Goal: Task Accomplishment & Management: Use online tool/utility

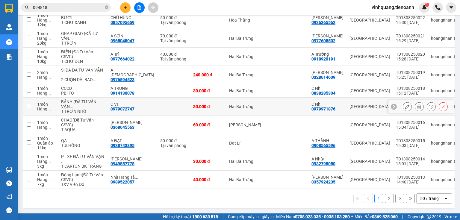
scroll to position [1106, 0]
click at [425, 199] on div "50 / trang" at bounding box center [429, 199] width 19 height 6
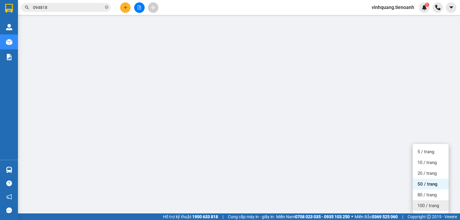
click at [431, 203] on span "100 / trang" at bounding box center [428, 206] width 22 height 6
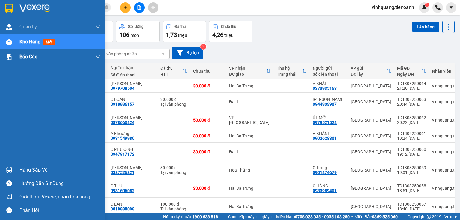
scroll to position [0, 0]
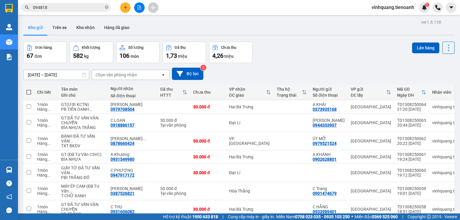
click at [27, 93] on span at bounding box center [28, 92] width 5 height 5
click at [29, 89] on input "checkbox" at bounding box center [29, 89] width 0 height 0
checkbox input "true"
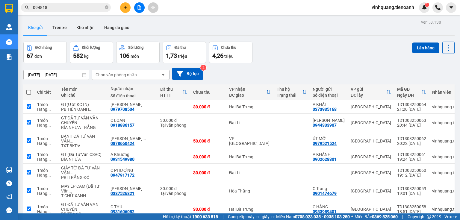
checkbox input "true"
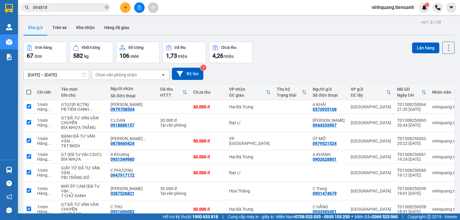
checkbox input "true"
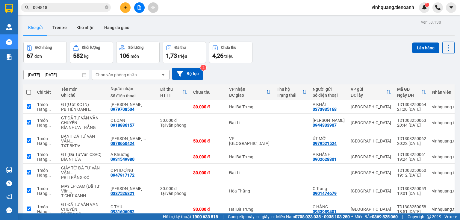
checkbox input "true"
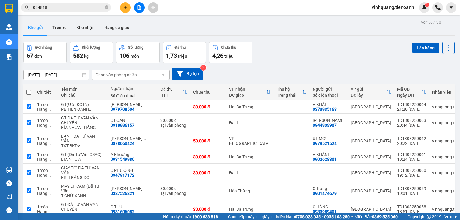
checkbox input "true"
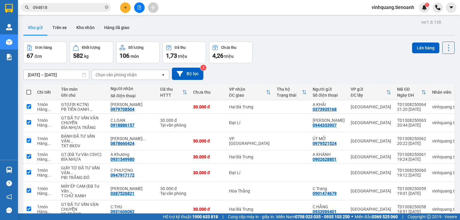
checkbox input "true"
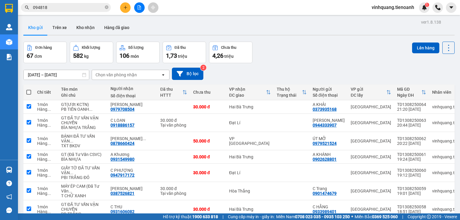
checkbox input "true"
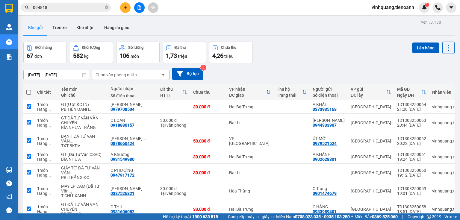
checkbox input "true"
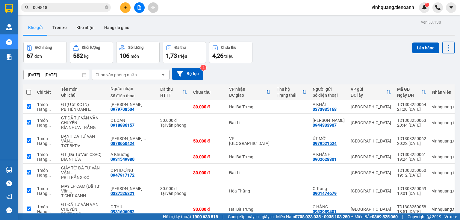
checkbox input "true"
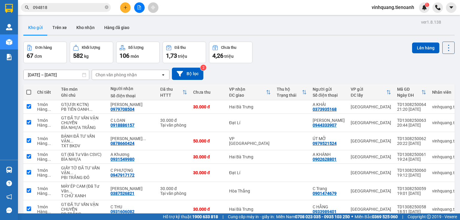
checkbox input "true"
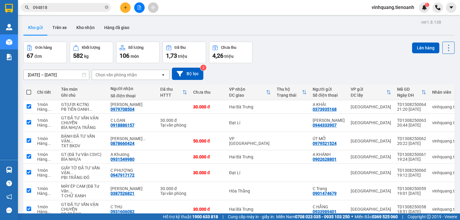
checkbox input "true"
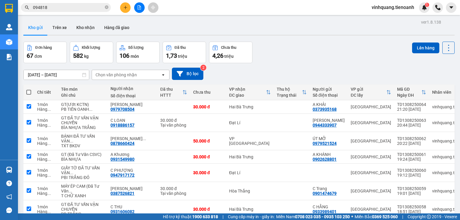
checkbox input "true"
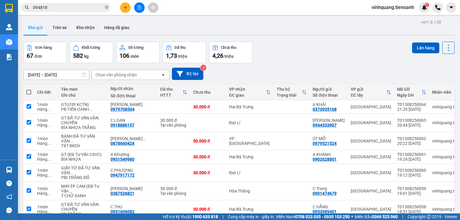
checkbox input "true"
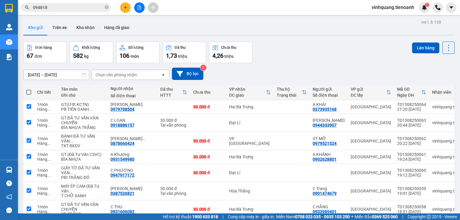
checkbox input "true"
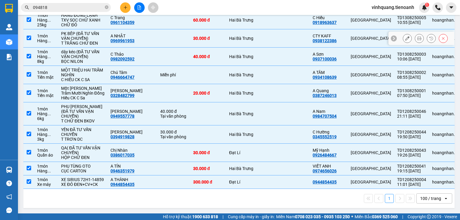
scroll to position [1222, 0]
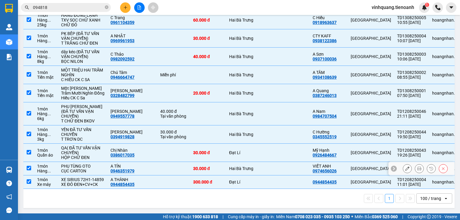
click at [124, 169] on div "A TÍN" at bounding box center [132, 166] width 44 height 5
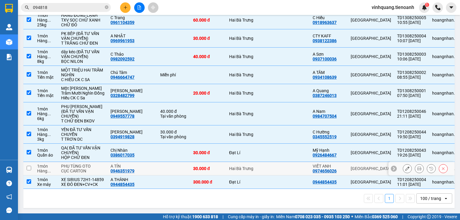
click at [126, 172] on td "A TÍN 0946351979" at bounding box center [132, 168] width 50 height 13
checkbox input "true"
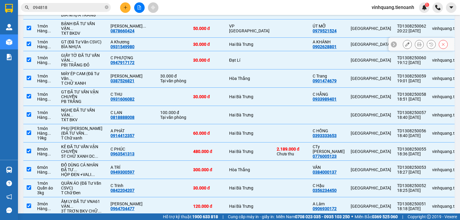
scroll to position [0, 0]
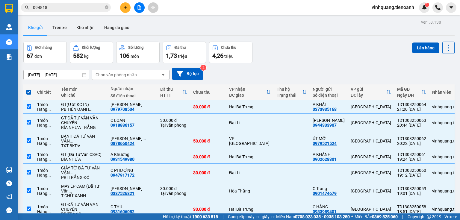
click at [65, 74] on input "[DATE] – [DATE]" at bounding box center [56, 75] width 65 height 10
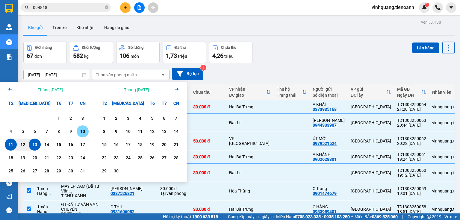
click at [84, 131] on div "10" at bounding box center [82, 131] width 8 height 7
type input "[DATE] – / /"
click at [129, 72] on div "Chọn văn phòng nhận" at bounding box center [116, 75] width 41 height 6
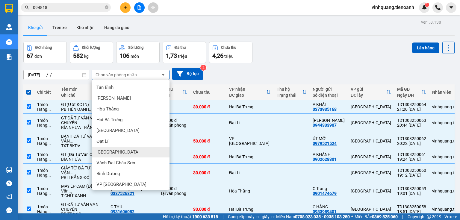
click at [118, 148] on div "[GEOGRAPHIC_DATA]" at bounding box center [131, 152] width 78 height 11
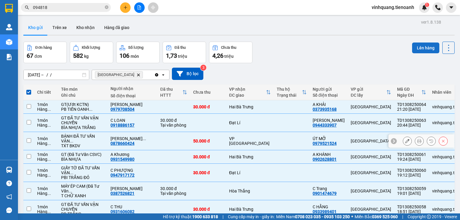
checkbox input "false"
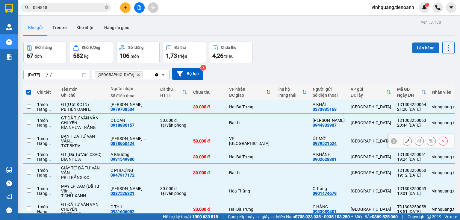
checkbox input "false"
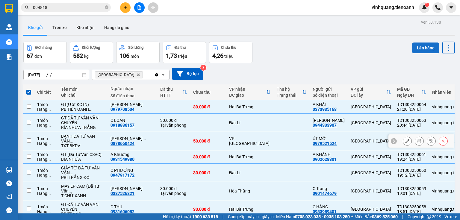
checkbox input "false"
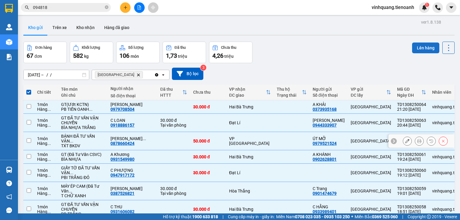
checkbox input "false"
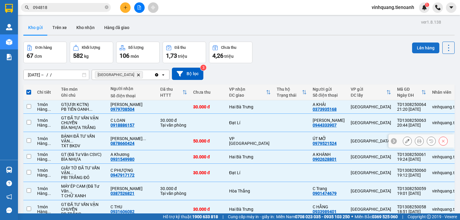
checkbox input "false"
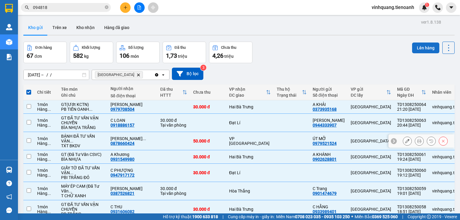
checkbox input "false"
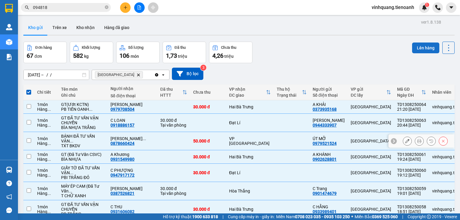
checkbox input "false"
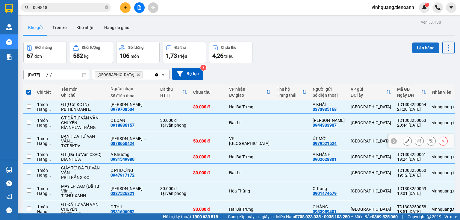
checkbox input "false"
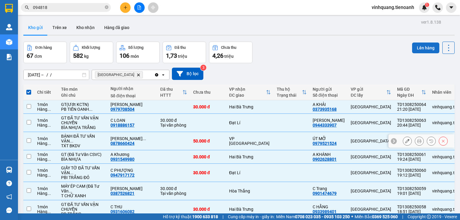
checkbox input "false"
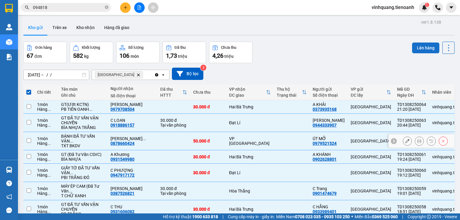
checkbox input "false"
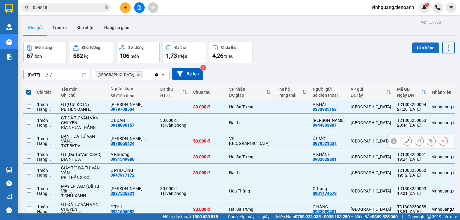
checkbox input "false"
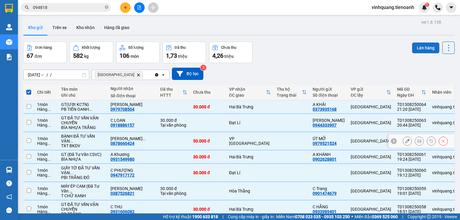
checkbox input "false"
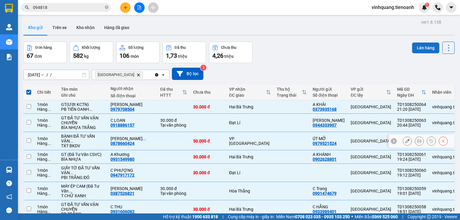
checkbox input "false"
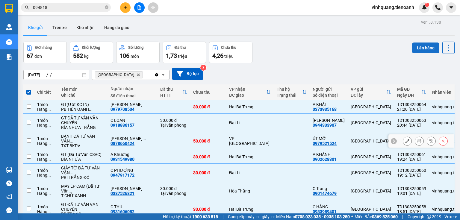
checkbox input "false"
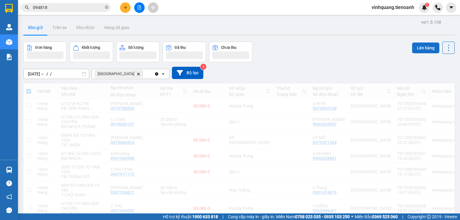
click at [425, 47] on button "Lên hàng" at bounding box center [425, 48] width 27 height 11
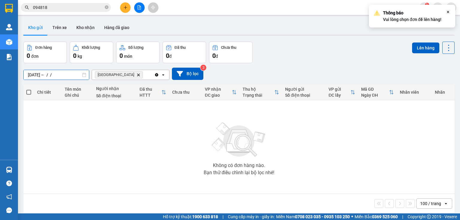
click at [64, 73] on input "[DATE] – / /" at bounding box center [56, 75] width 65 height 10
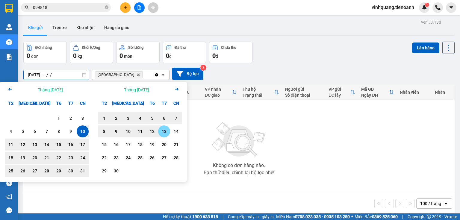
click at [160, 133] on div "13" at bounding box center [164, 131] width 8 height 7
type input "[DATE] – [DATE]"
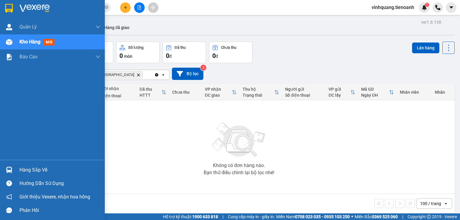
click at [6, 41] on img at bounding box center [9, 42] width 6 height 6
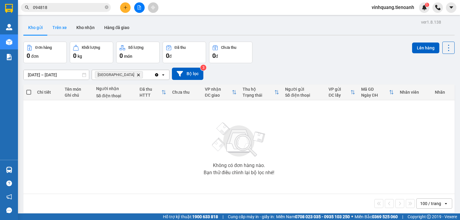
click at [57, 32] on button "Trên xe" at bounding box center [60, 27] width 24 height 14
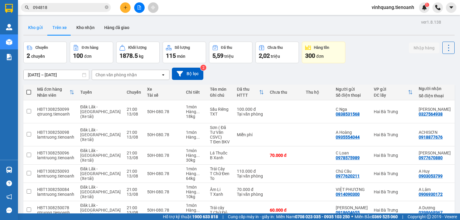
click at [40, 31] on button "Kho gửi" at bounding box center [35, 27] width 24 height 14
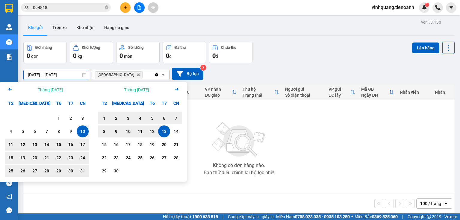
click at [61, 75] on input "[DATE] – [DATE]" at bounding box center [56, 75] width 65 height 10
click at [8, 90] on icon "Arrow Left" at bounding box center [10, 89] width 7 height 7
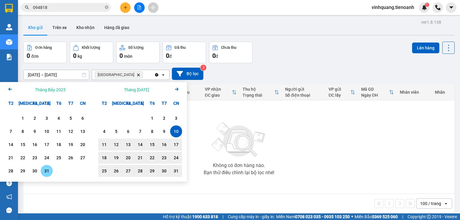
click at [47, 170] on div "31" at bounding box center [47, 170] width 8 height 7
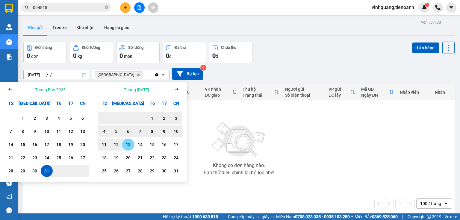
click at [130, 144] on div "13" at bounding box center [128, 144] width 8 height 7
type input "[DATE] – [DATE]"
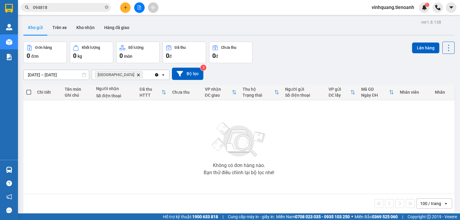
click at [137, 74] on icon "Thủ Đức, close by backspace" at bounding box center [138, 74] width 3 height 3
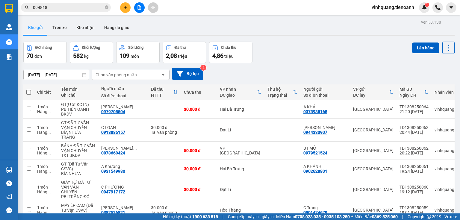
click at [29, 93] on span at bounding box center [28, 92] width 5 height 5
click at [29, 89] on input "checkbox" at bounding box center [29, 89] width 0 height 0
checkbox input "true"
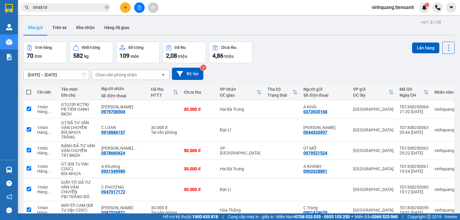
checkbox input "true"
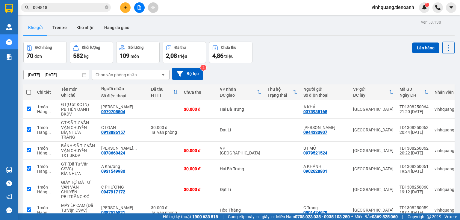
checkbox input "true"
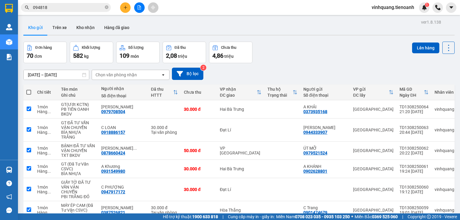
checkbox input "true"
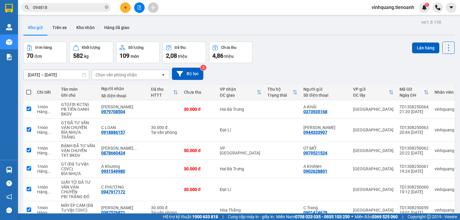
checkbox input "true"
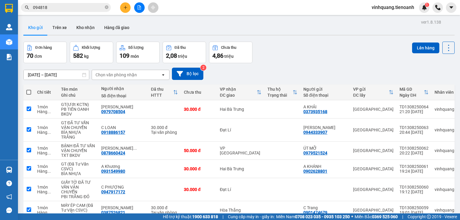
checkbox input "true"
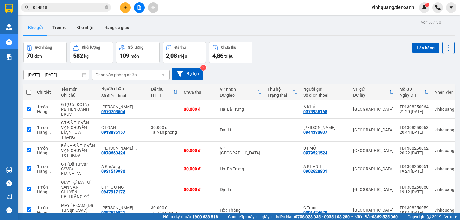
checkbox input "true"
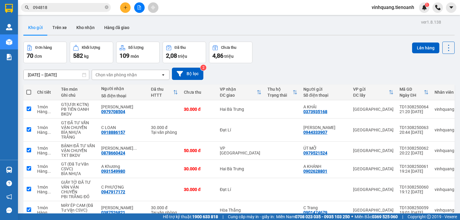
checkbox input "true"
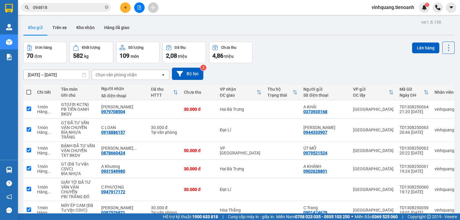
checkbox input "true"
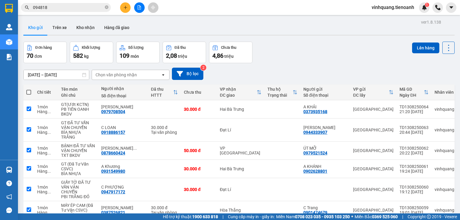
checkbox input "true"
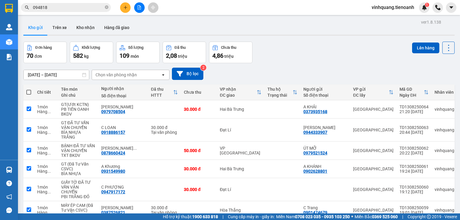
checkbox input "true"
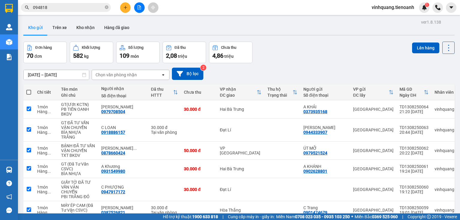
checkbox input "true"
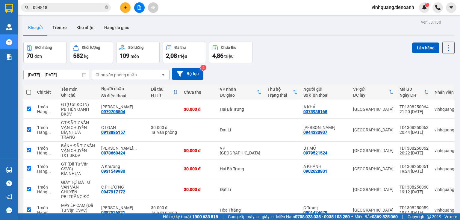
checkbox input "true"
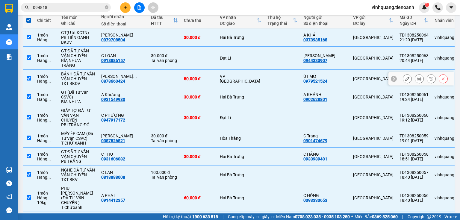
click at [264, 75] on td at bounding box center [282, 79] width 36 height 18
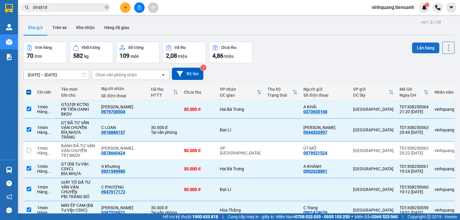
click at [423, 46] on button "Lên hàng" at bounding box center [425, 48] width 27 height 11
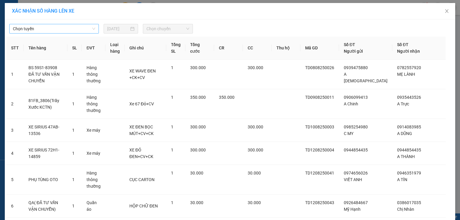
click at [59, 31] on span "Chọn tuyến" at bounding box center [54, 28] width 82 height 9
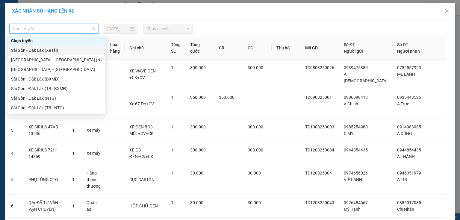
click at [62, 47] on div "Sài Gòn - Đăk Lăk (Xe tải)" at bounding box center [56, 50] width 91 height 7
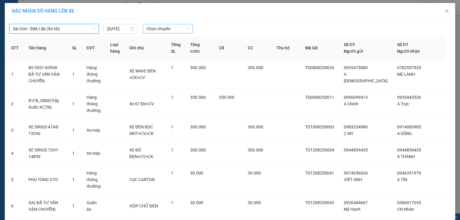
click at [162, 28] on span "Chọn chuyến" at bounding box center [167, 28] width 43 height 9
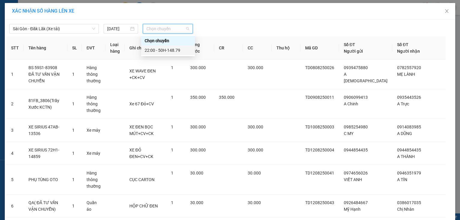
click at [175, 52] on div "22:00 - 50H-148.79" at bounding box center [168, 50] width 47 height 7
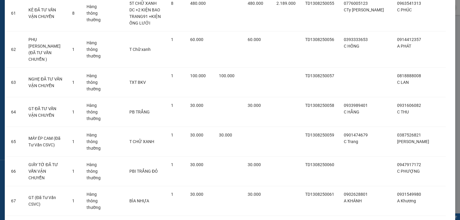
scroll to position [1868, 0]
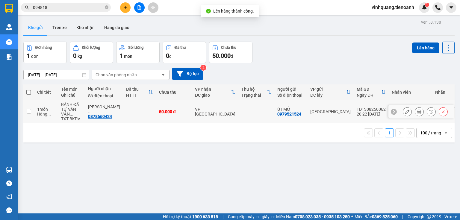
click at [69, 107] on div "BÁNH ĐÃ TƯ VẤN VẬN ..." at bounding box center [71, 109] width 21 height 14
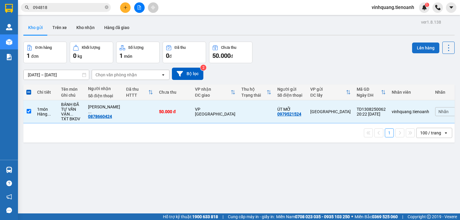
click at [420, 48] on button "Lên hàng" at bounding box center [425, 48] width 27 height 11
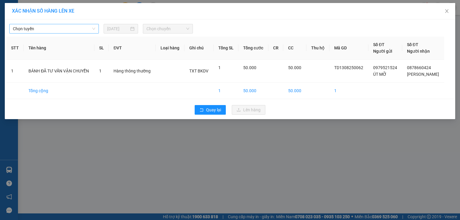
click at [39, 27] on span "Chọn tuyến" at bounding box center [54, 28] width 82 height 9
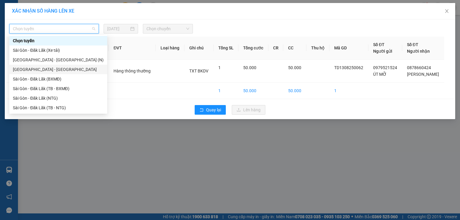
click at [57, 67] on div "[GEOGRAPHIC_DATA] - [GEOGRAPHIC_DATA]" at bounding box center [58, 69] width 91 height 7
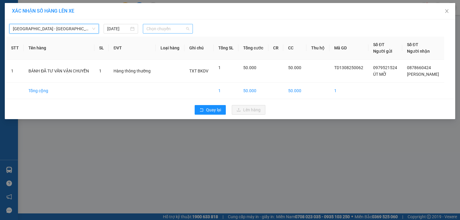
click at [182, 25] on span "Chọn chuyến" at bounding box center [167, 28] width 43 height 9
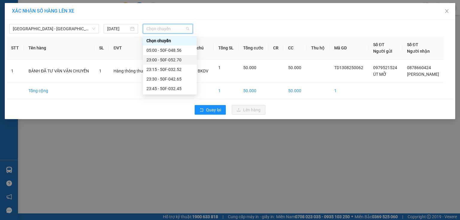
click at [178, 59] on div "23:00 - 50F-052.70" at bounding box center [169, 60] width 47 height 7
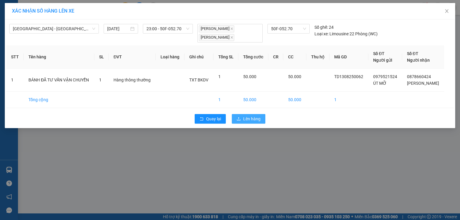
click at [253, 117] on span "Lên hàng" at bounding box center [251, 119] width 17 height 7
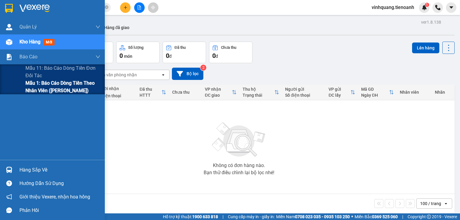
click at [57, 85] on span "Mẫu 1: Báo cáo dòng tiền theo nhân viên ([PERSON_NAME])" at bounding box center [62, 86] width 75 height 15
